Goal: Find specific page/section: Find specific page/section

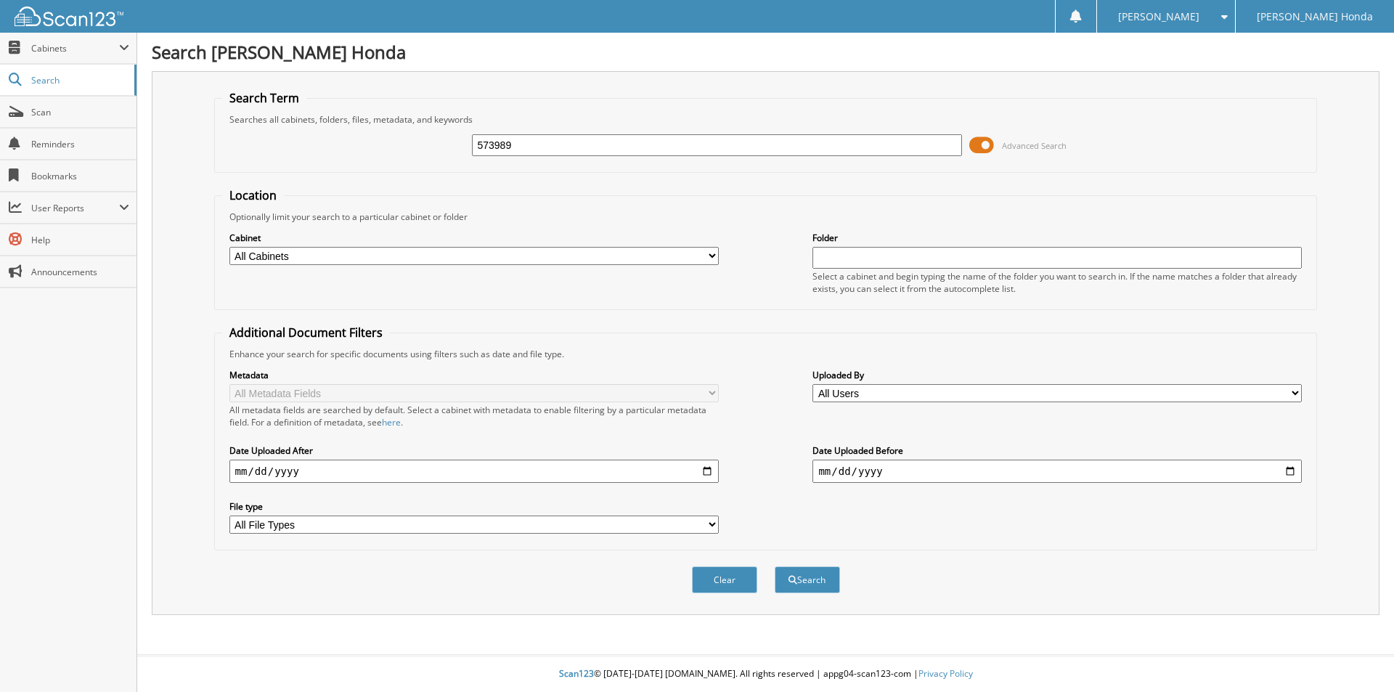
type input "573989"
click at [775, 566] on button "Search" at bounding box center [807, 579] width 65 height 27
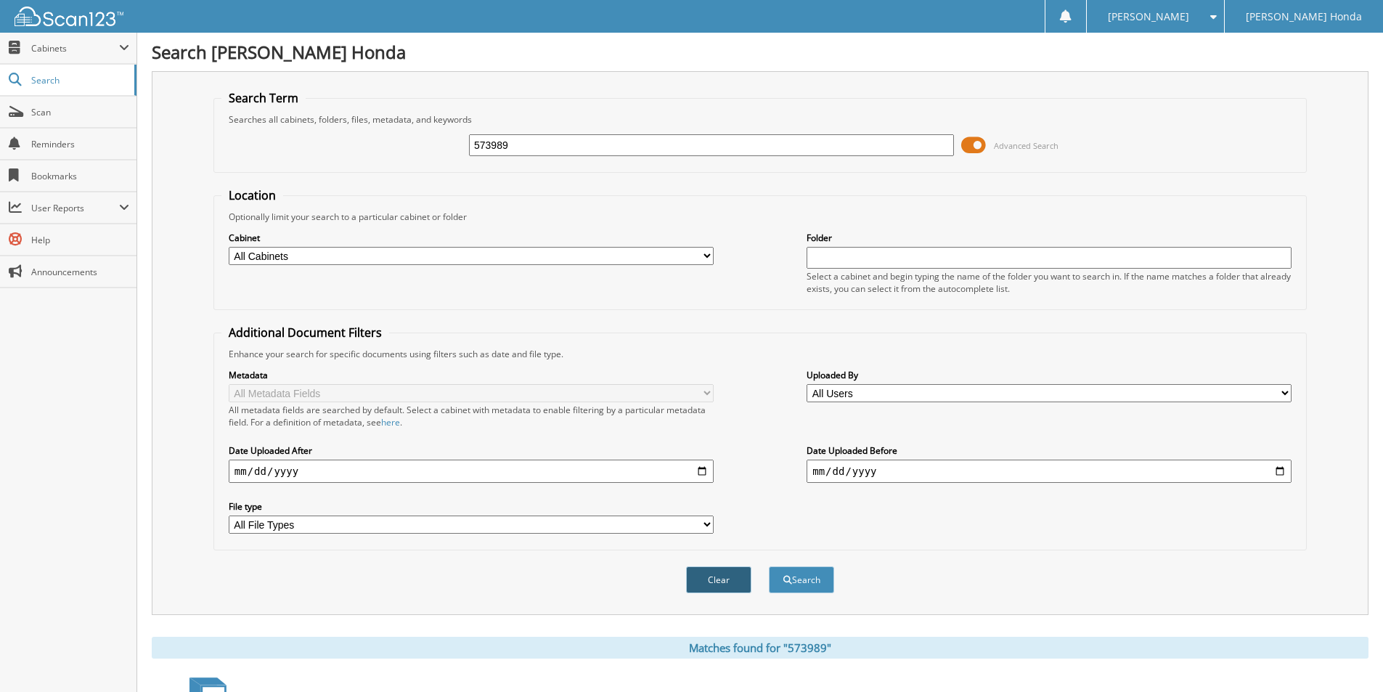
click at [717, 584] on button "Clear" at bounding box center [718, 579] width 65 height 27
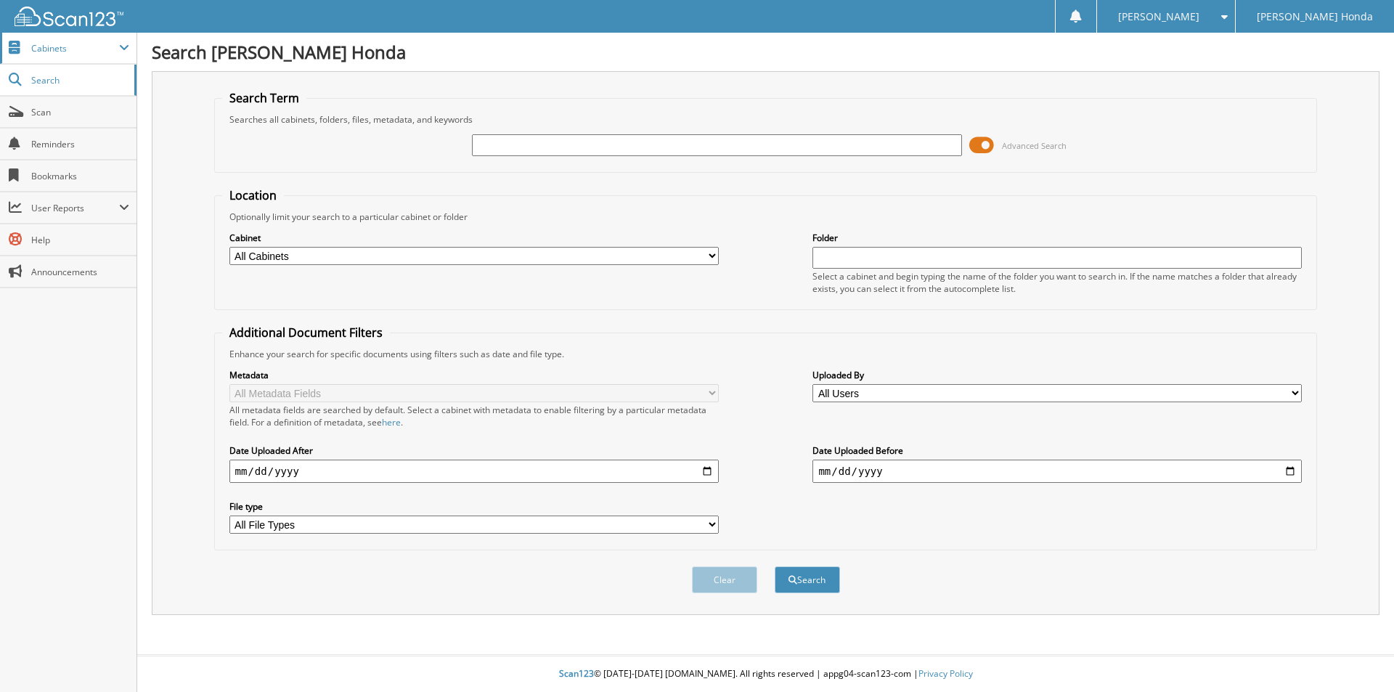
click at [52, 50] on span "Cabinets" at bounding box center [75, 48] width 88 height 12
click at [44, 45] on span "Cabinets" at bounding box center [75, 48] width 88 height 12
